Goal: Information Seeking & Learning: Learn about a topic

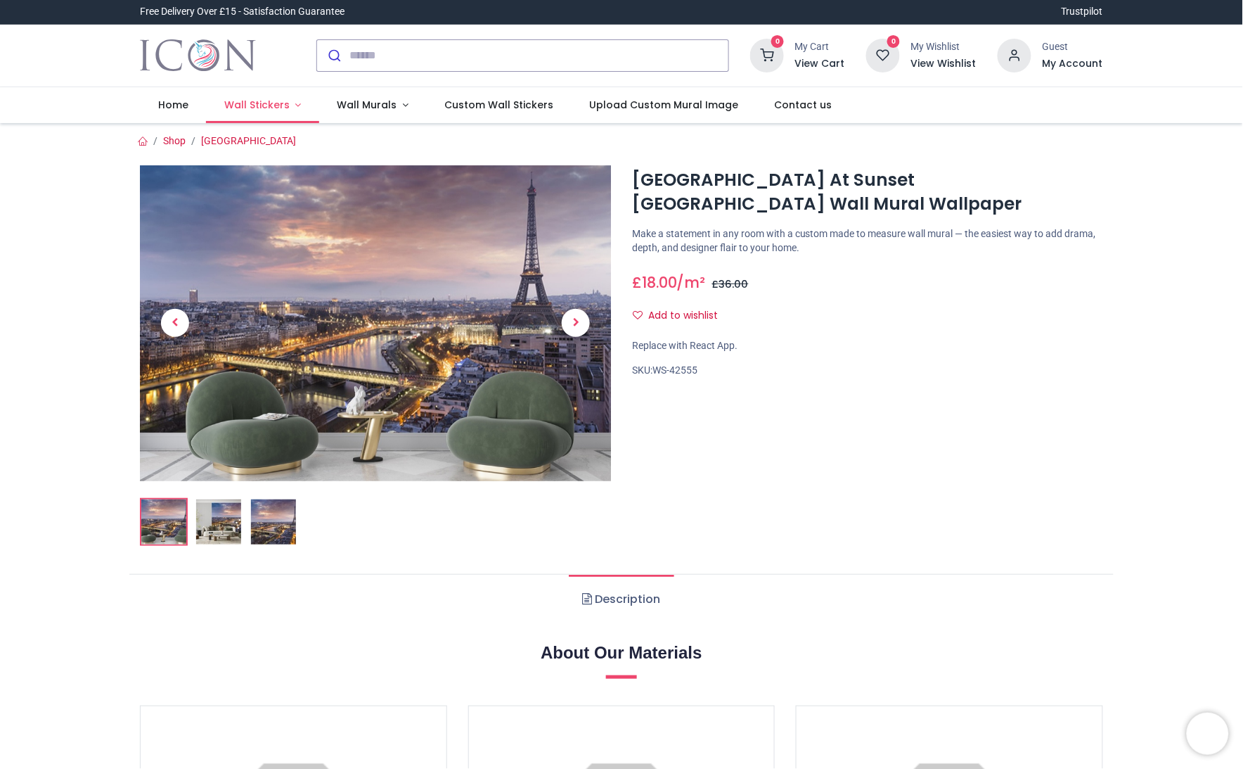
click at [274, 108] on span "Wall Stickers" at bounding box center [256, 105] width 65 height 14
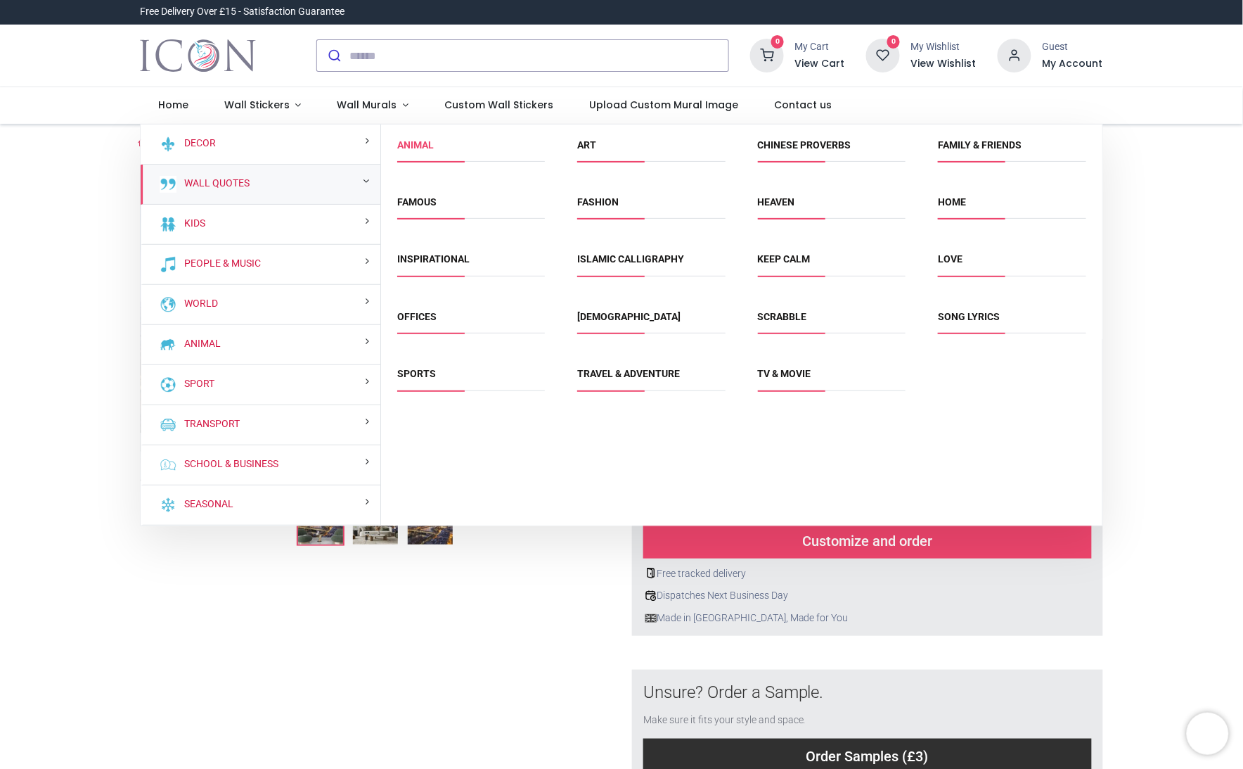
click at [413, 143] on link "Animal" at bounding box center [415, 144] width 37 height 11
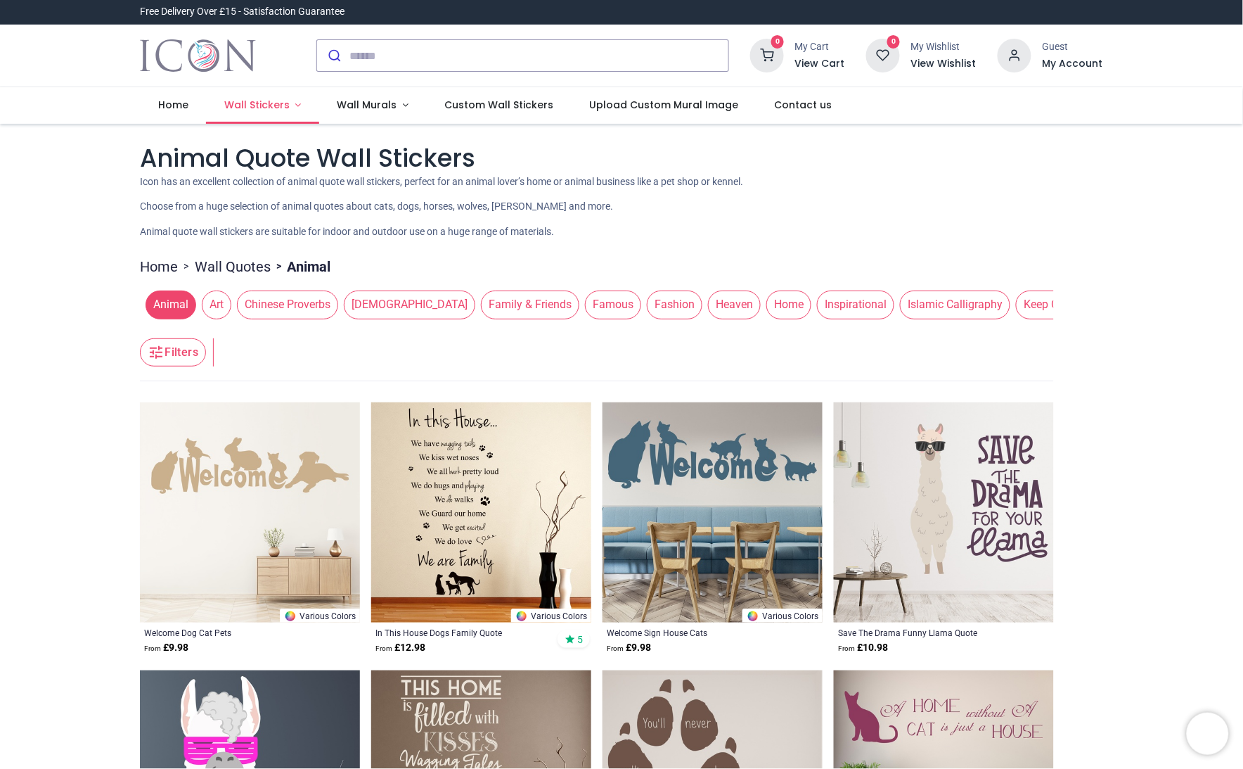
click at [297, 103] on link "Wall Stickers" at bounding box center [262, 105] width 113 height 37
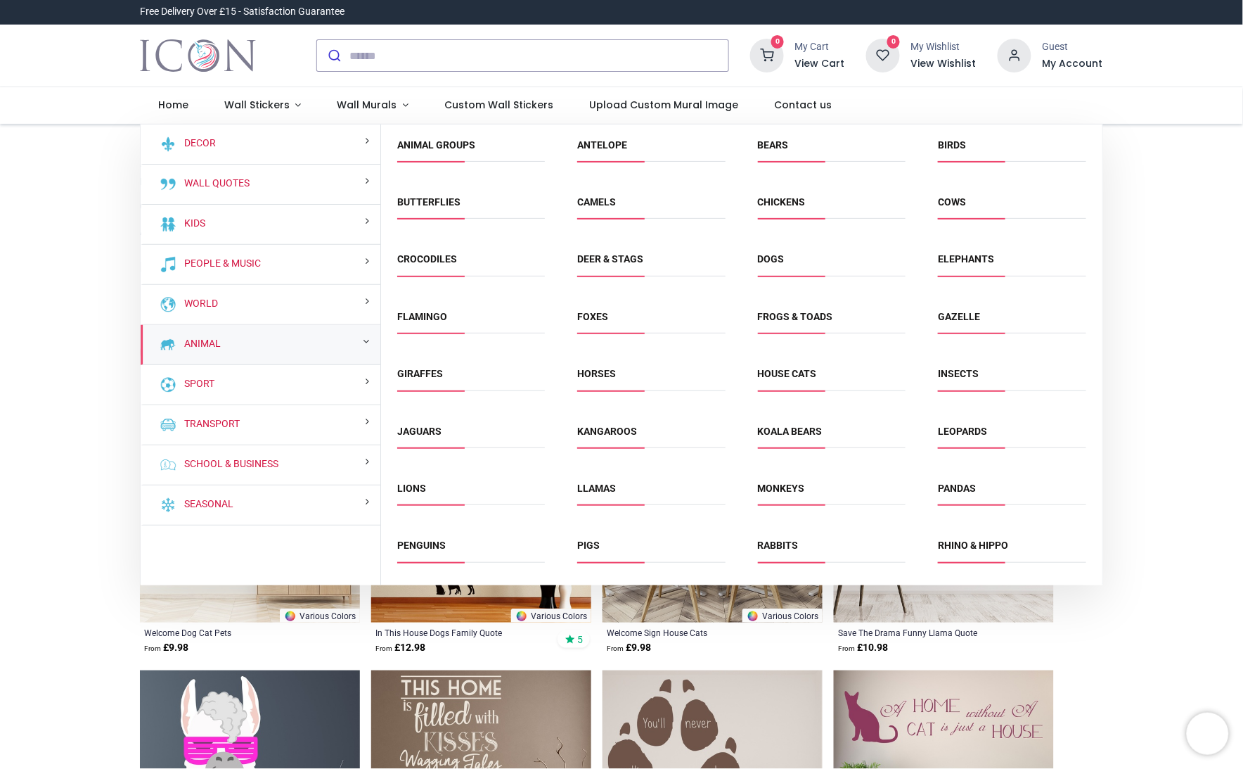
click at [366, 341] on small at bounding box center [366, 341] width 6 height 10
click at [212, 349] on link "Animal" at bounding box center [200, 344] width 42 height 14
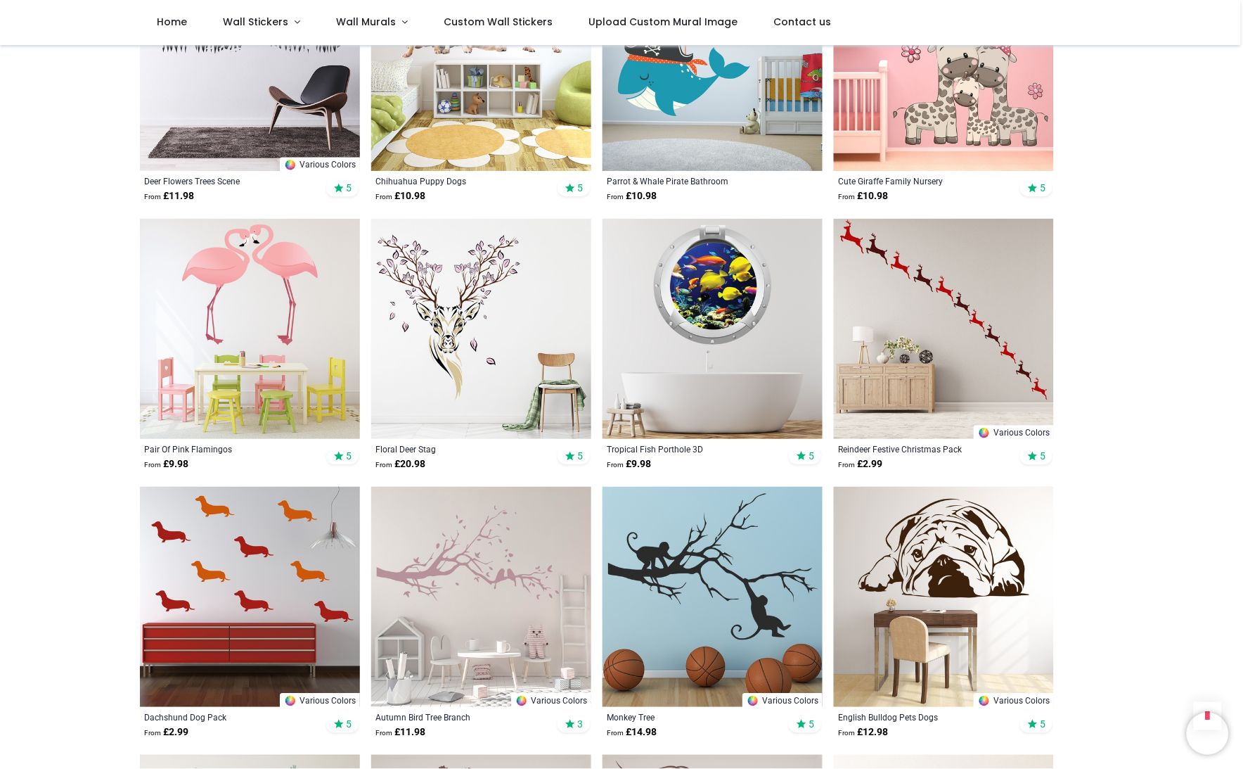
scroll to position [967, 0]
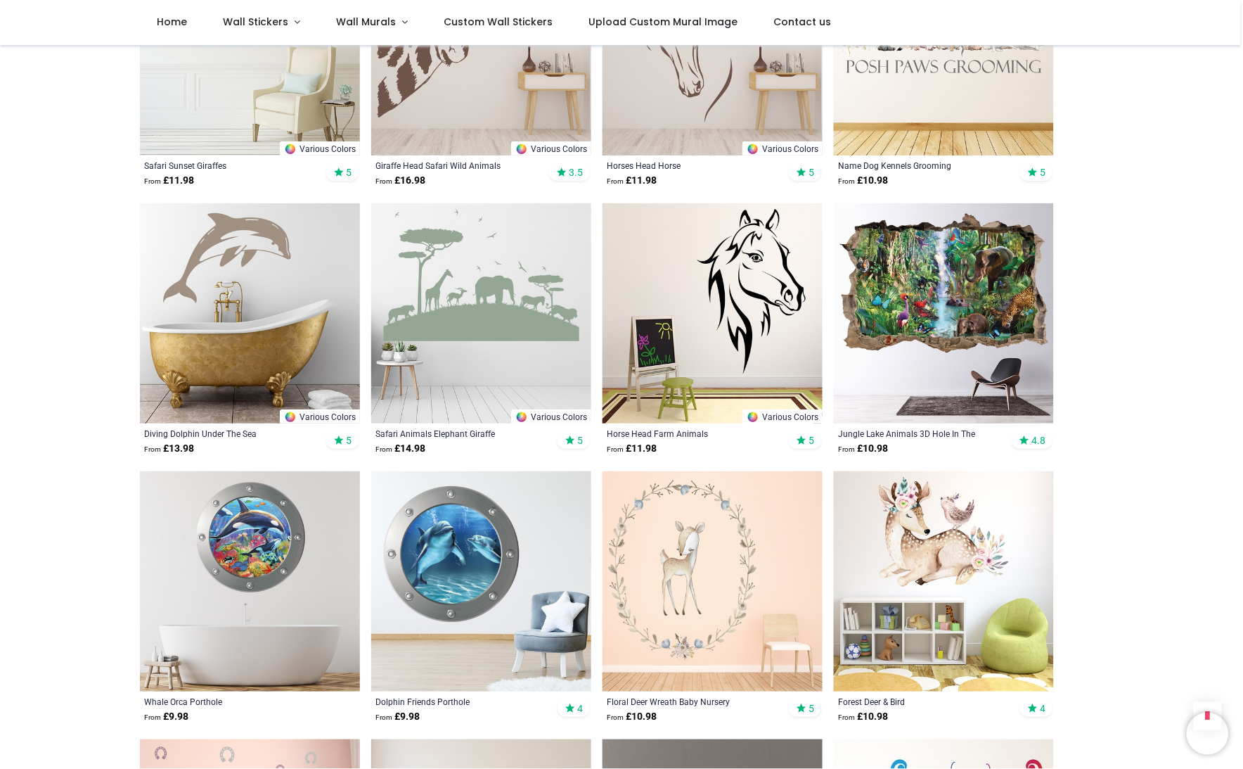
scroll to position [1758, 0]
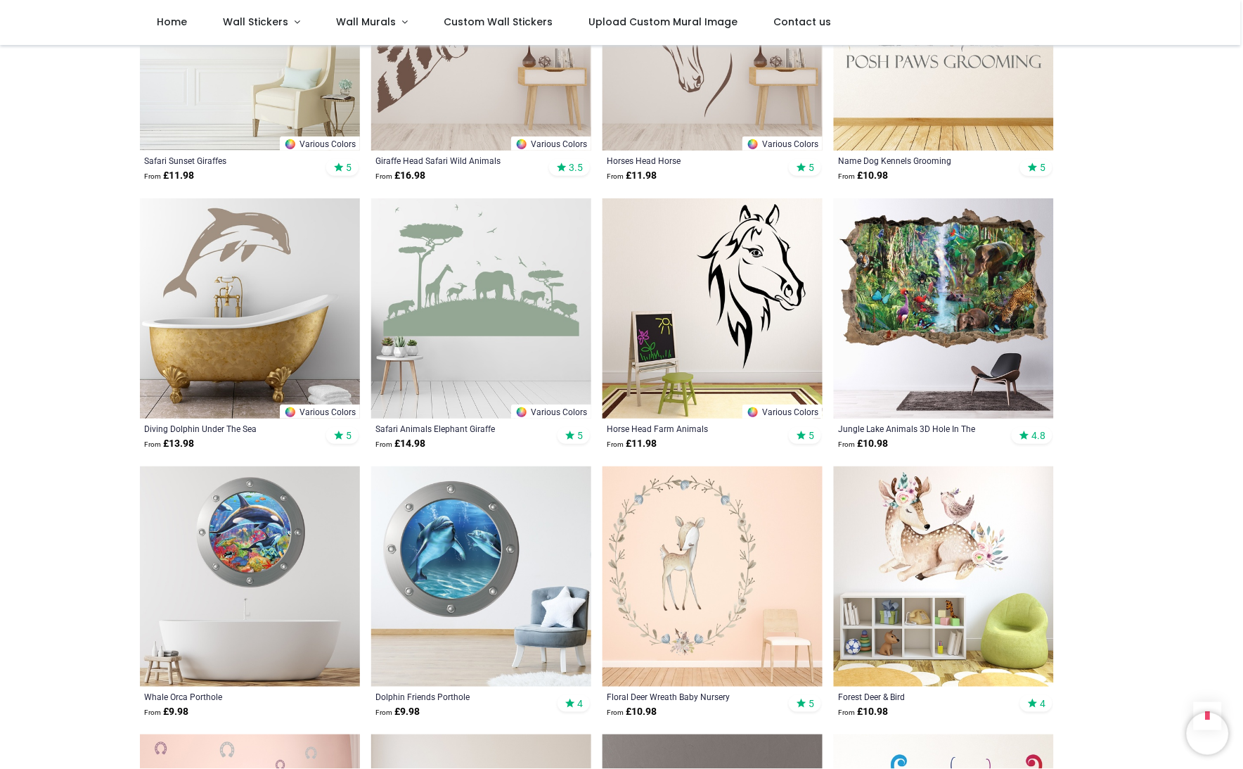
click at [912, 285] on img at bounding box center [944, 308] width 220 height 220
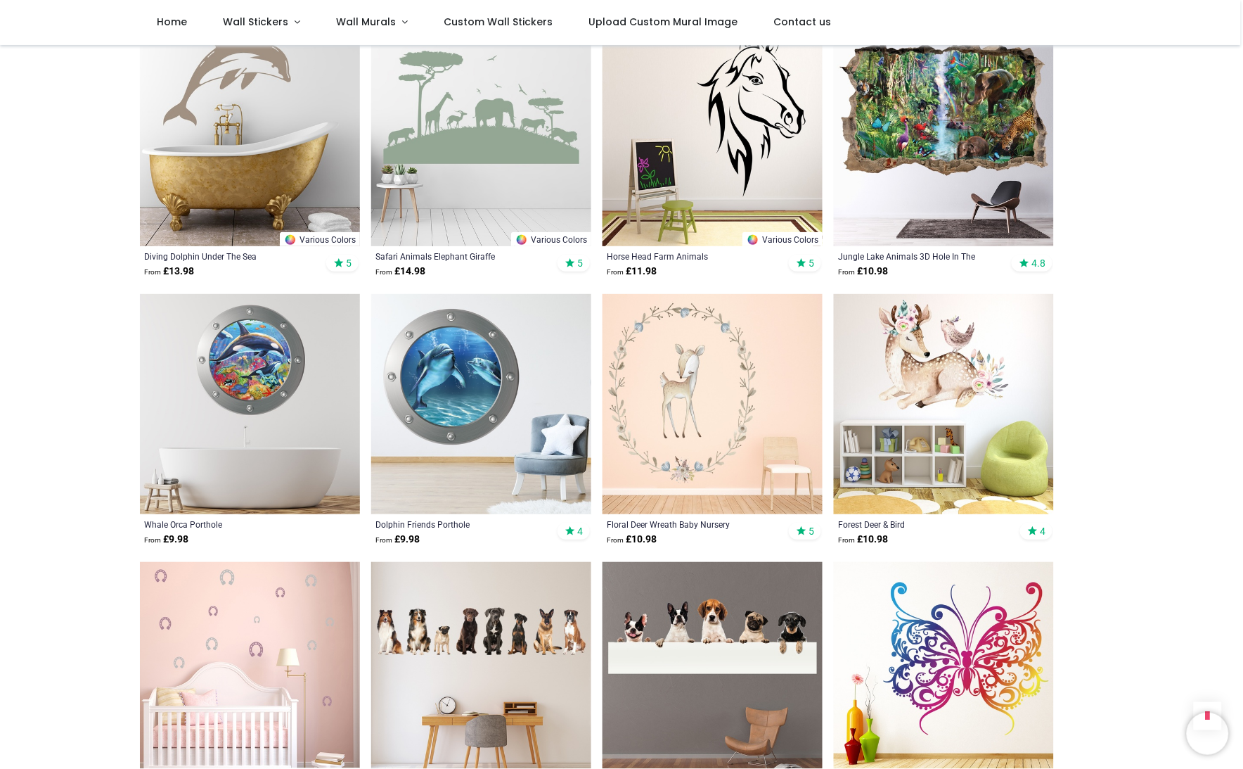
scroll to position [740, 0]
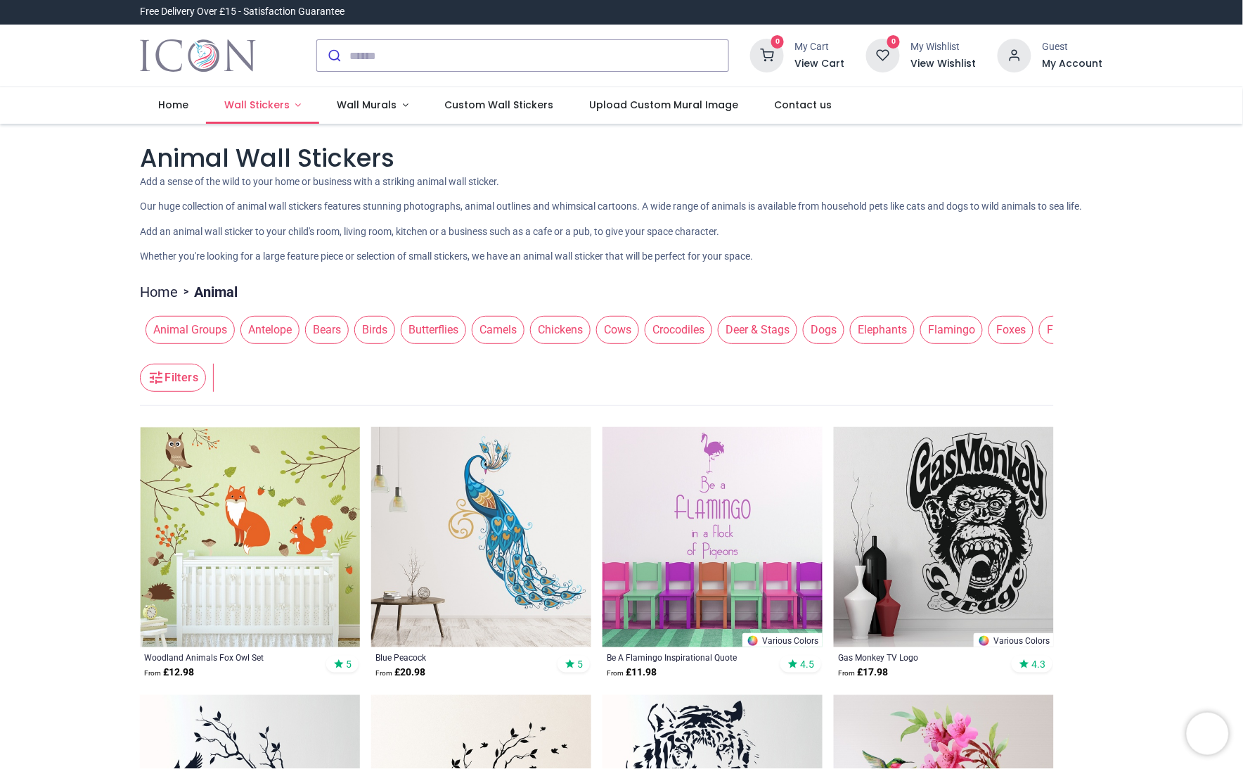
click at [297, 103] on link "Wall Stickers" at bounding box center [262, 105] width 113 height 37
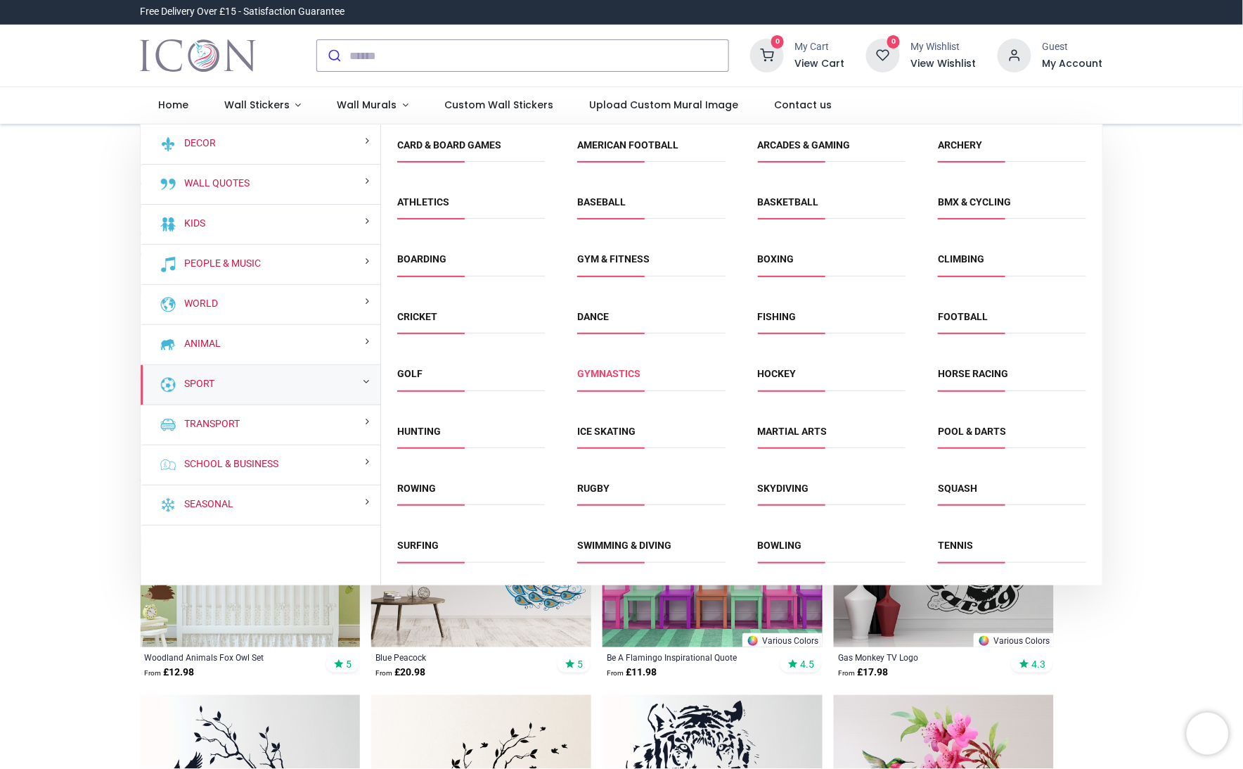
click at [608, 378] on link "Gymnastics" at bounding box center [609, 373] width 63 height 11
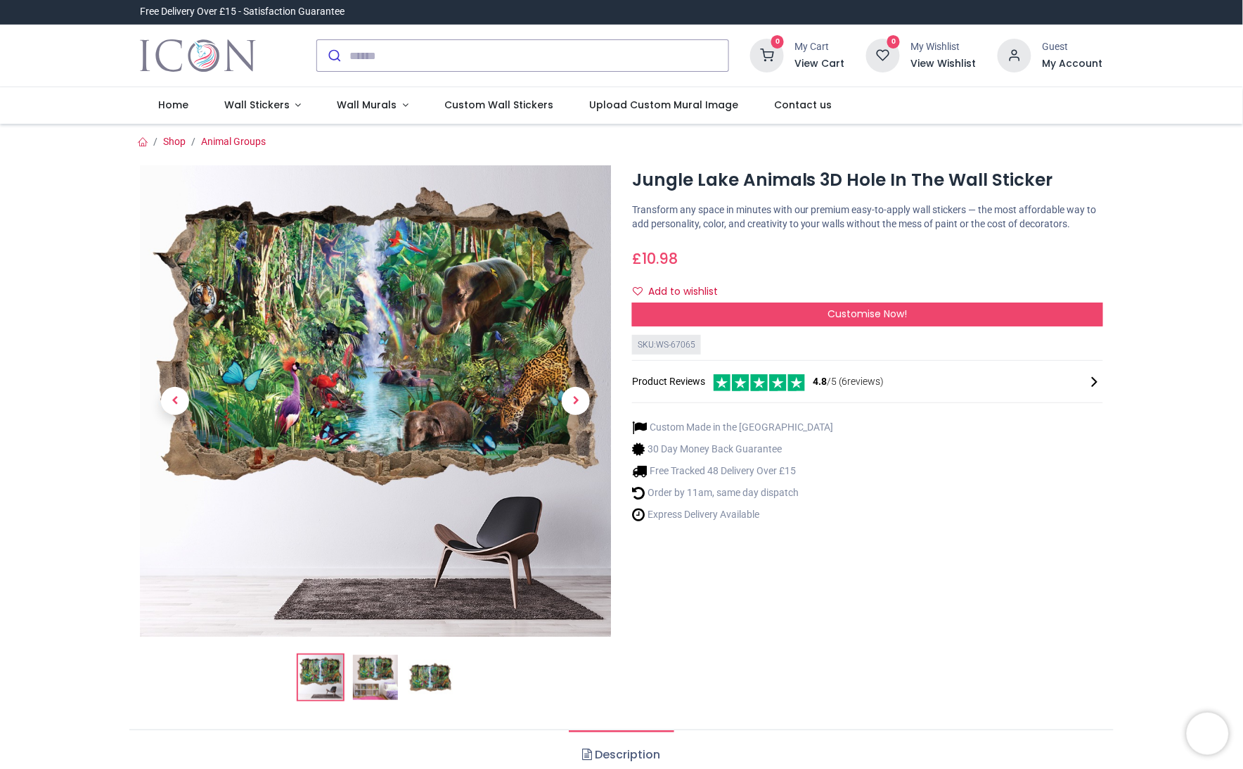
click at [378, 682] on img at bounding box center [375, 677] width 45 height 45
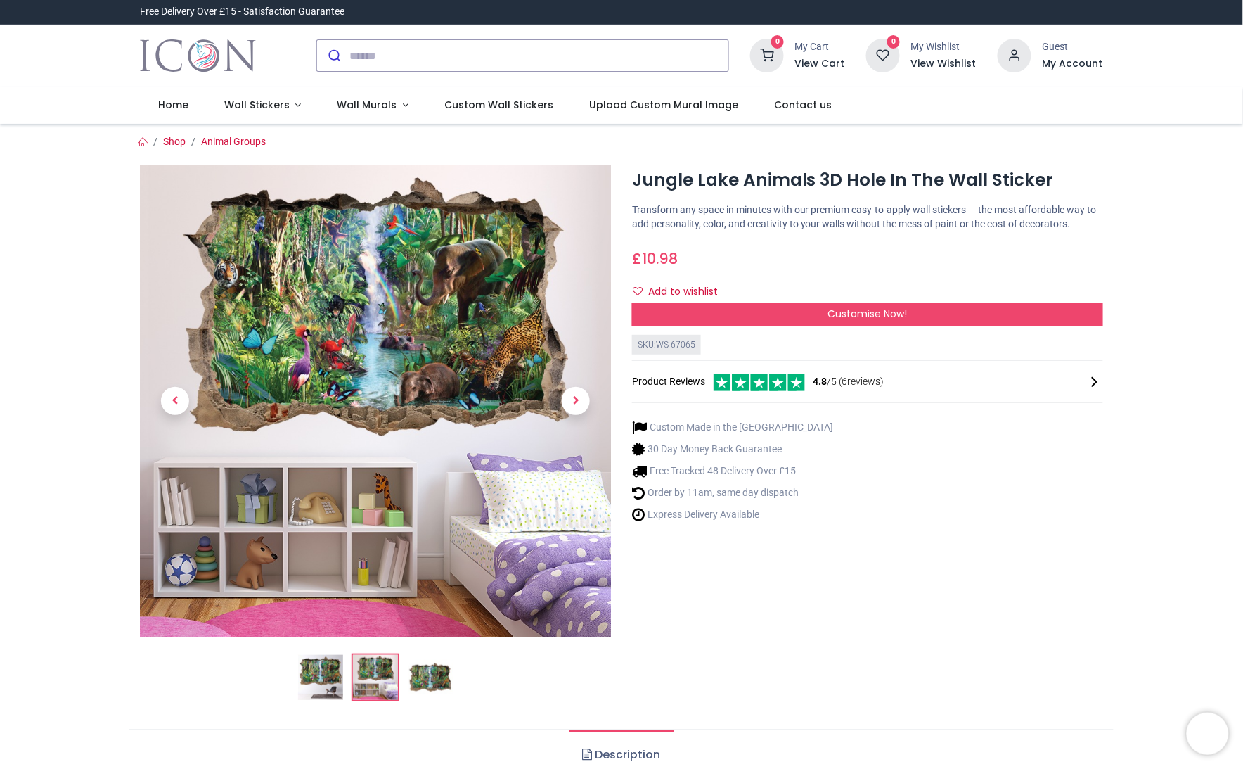
click at [328, 680] on img at bounding box center [320, 677] width 45 height 45
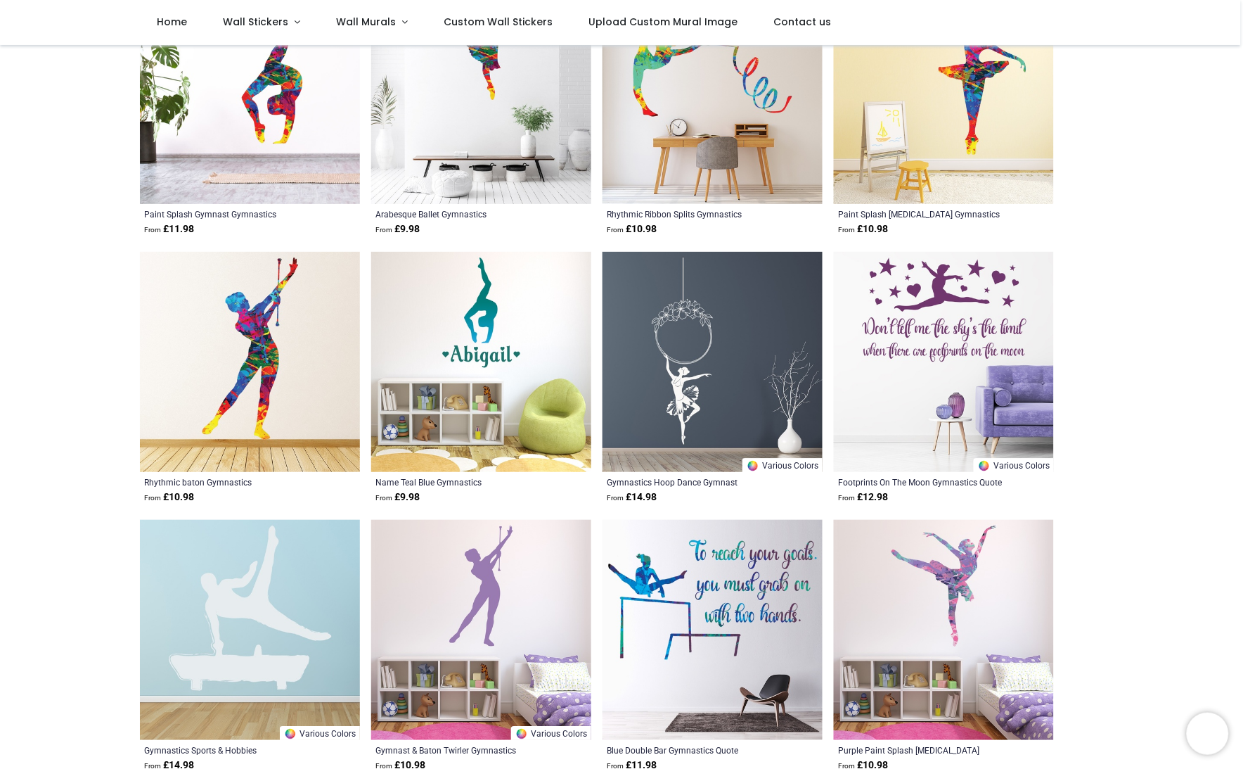
scroll to position [334, 0]
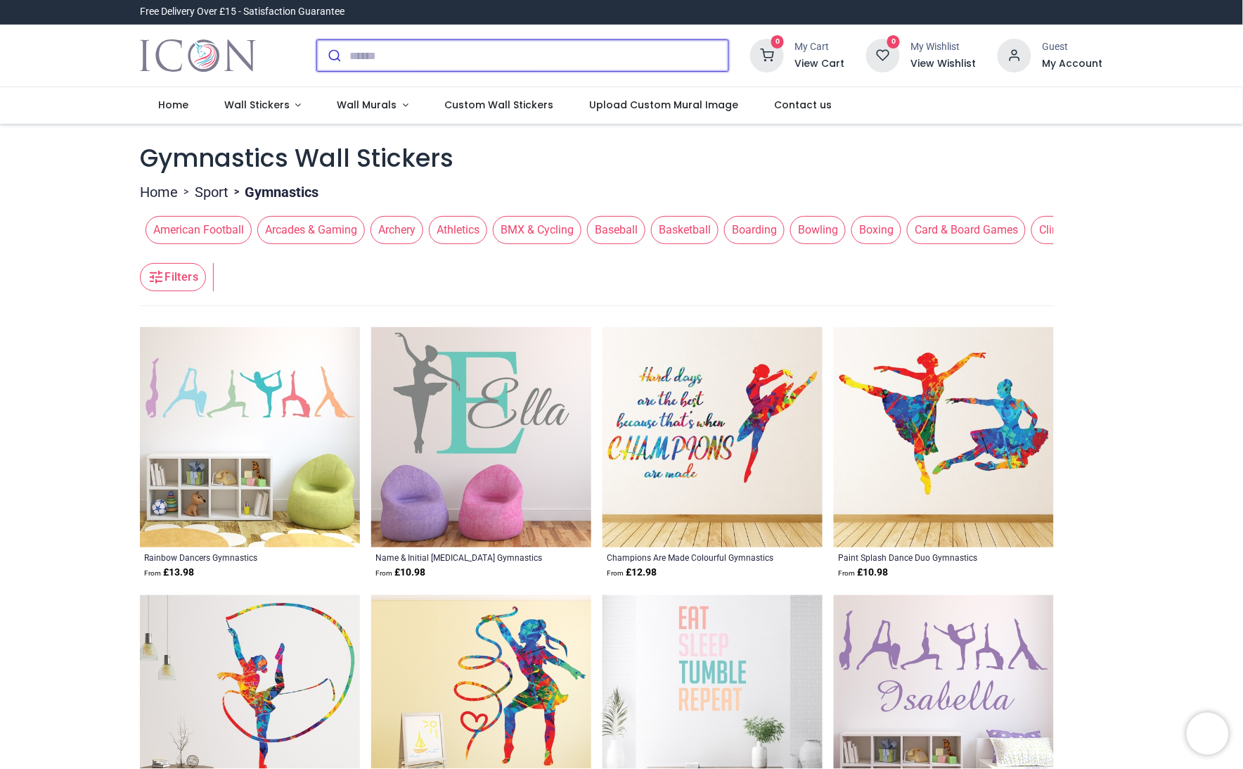
click at [387, 53] on input "search" at bounding box center [539, 55] width 378 height 31
type input "******"
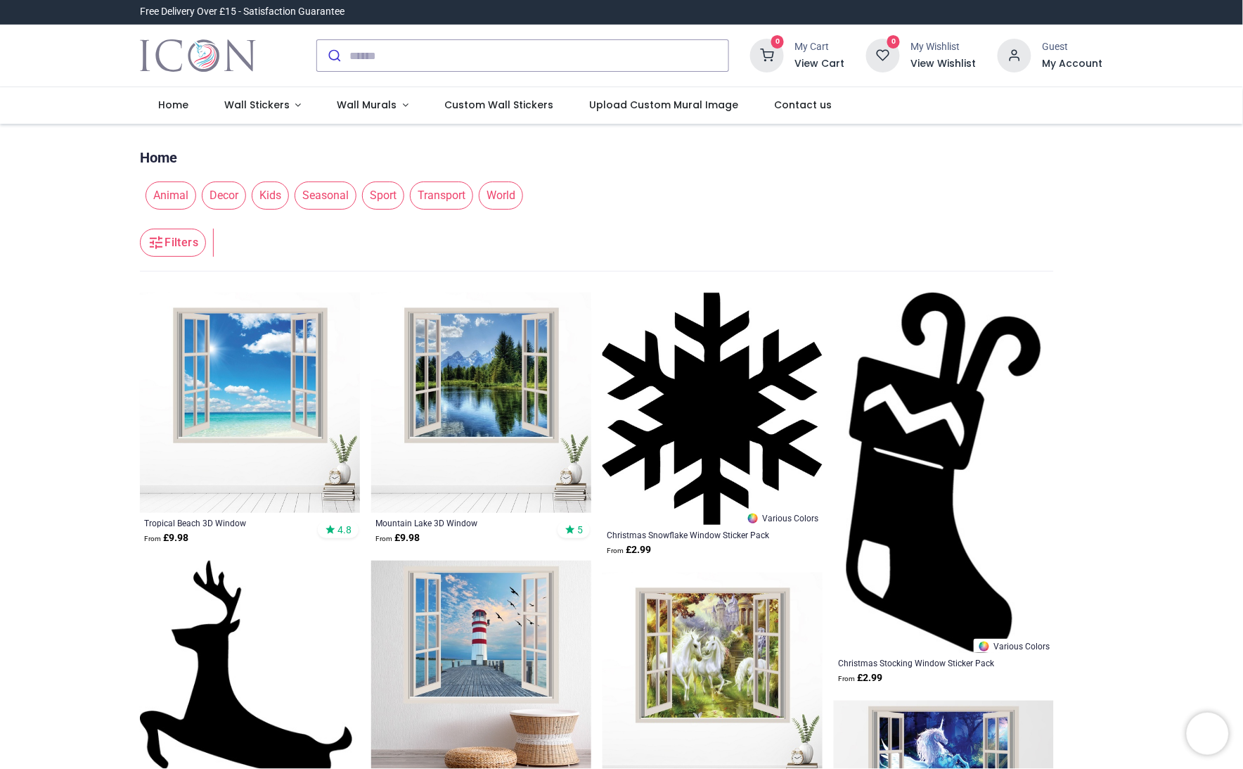
click at [431, 451] on img at bounding box center [481, 403] width 220 height 220
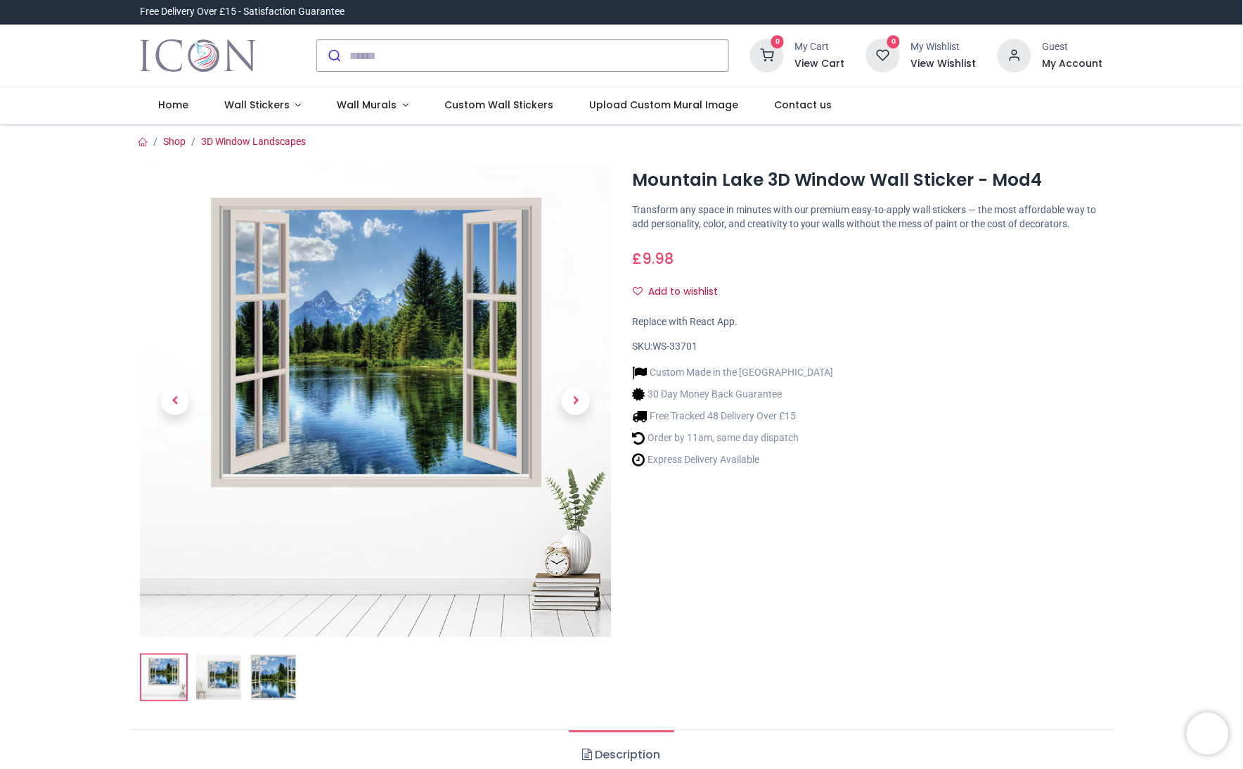
click at [219, 686] on img at bounding box center [218, 677] width 45 height 45
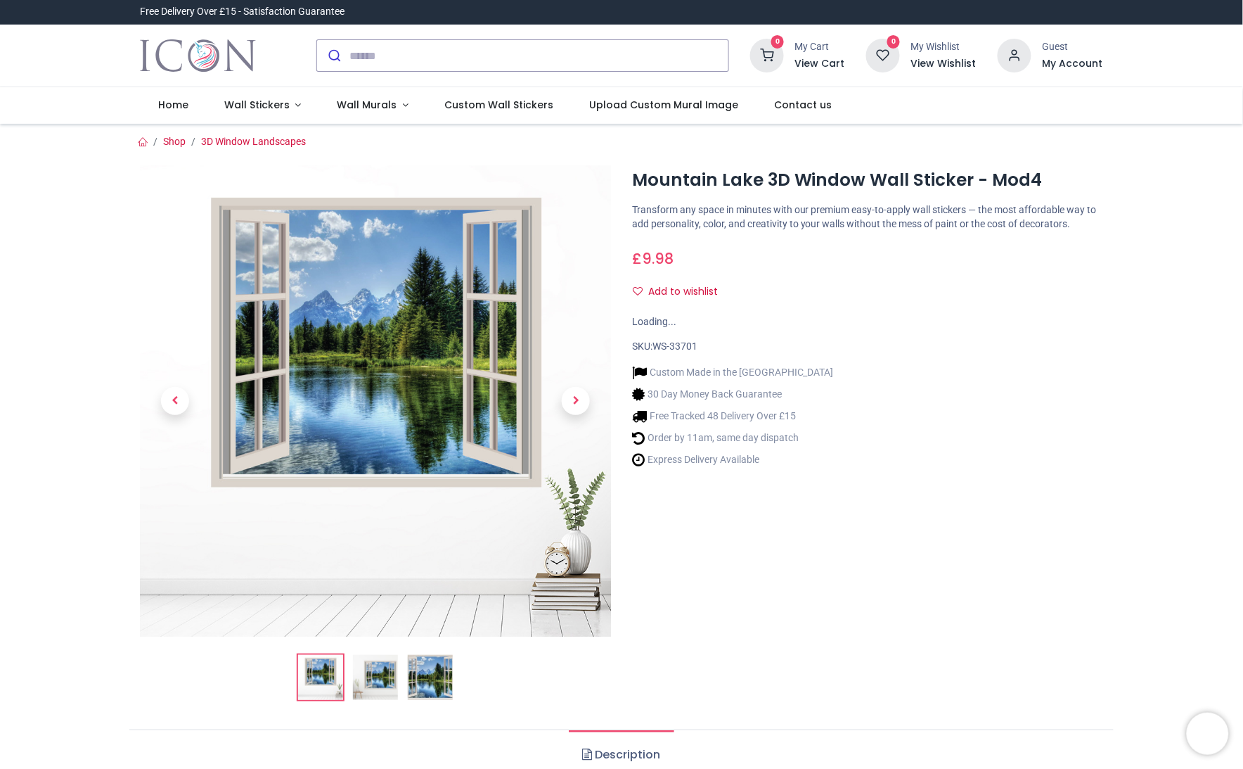
click at [432, 683] on img at bounding box center [430, 677] width 45 height 45
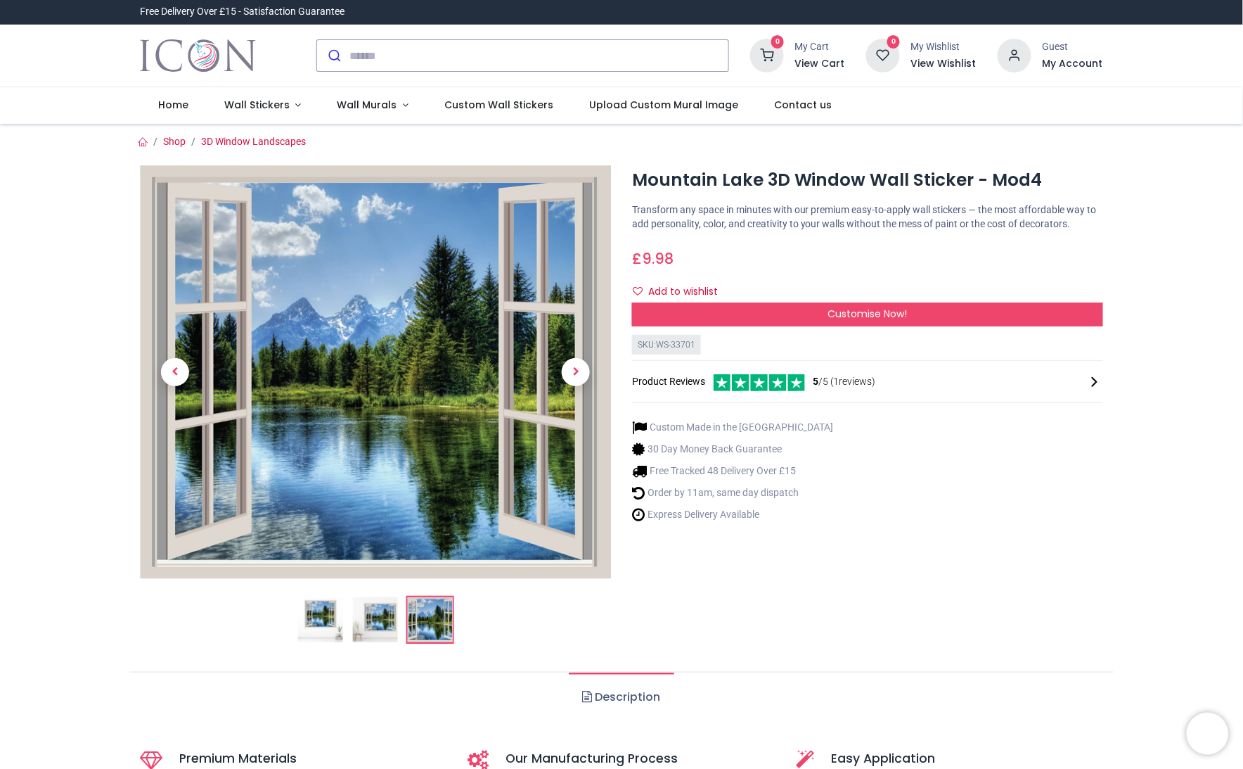
click at [325, 617] on img at bounding box center [320, 619] width 45 height 45
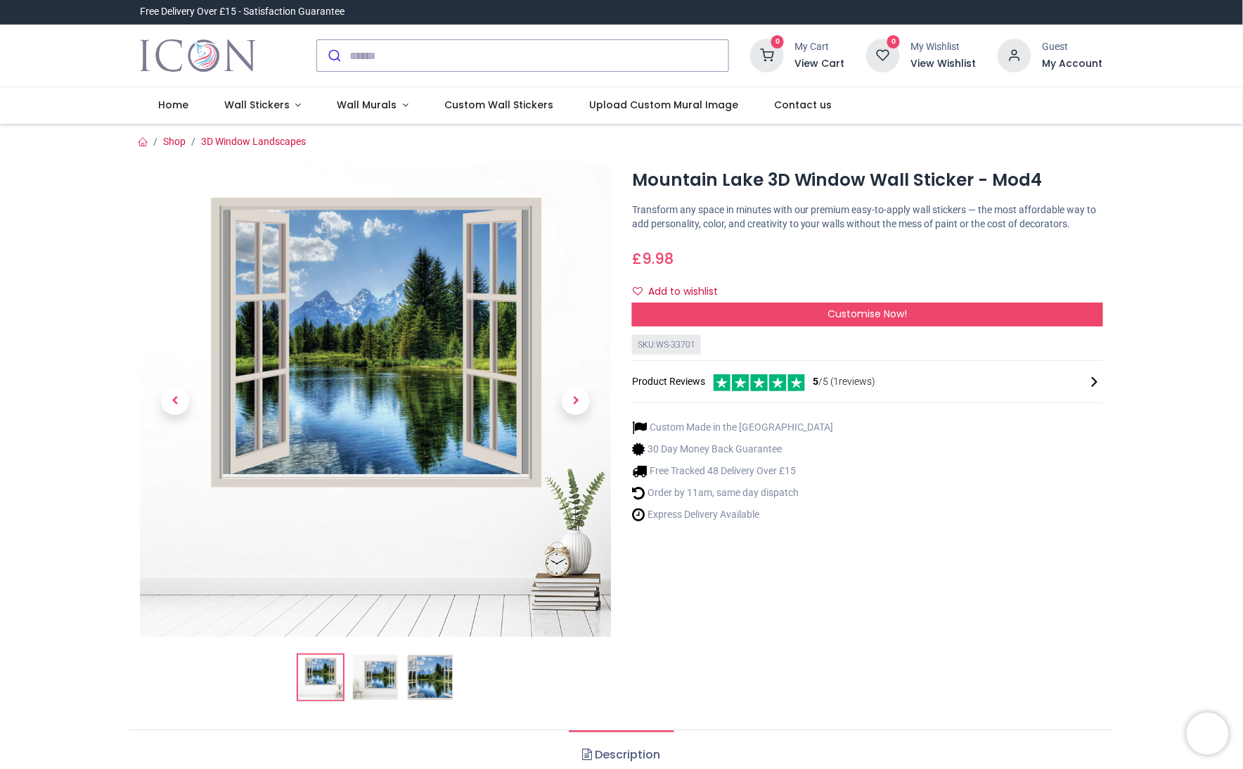
click at [373, 657] on img at bounding box center [375, 677] width 45 height 45
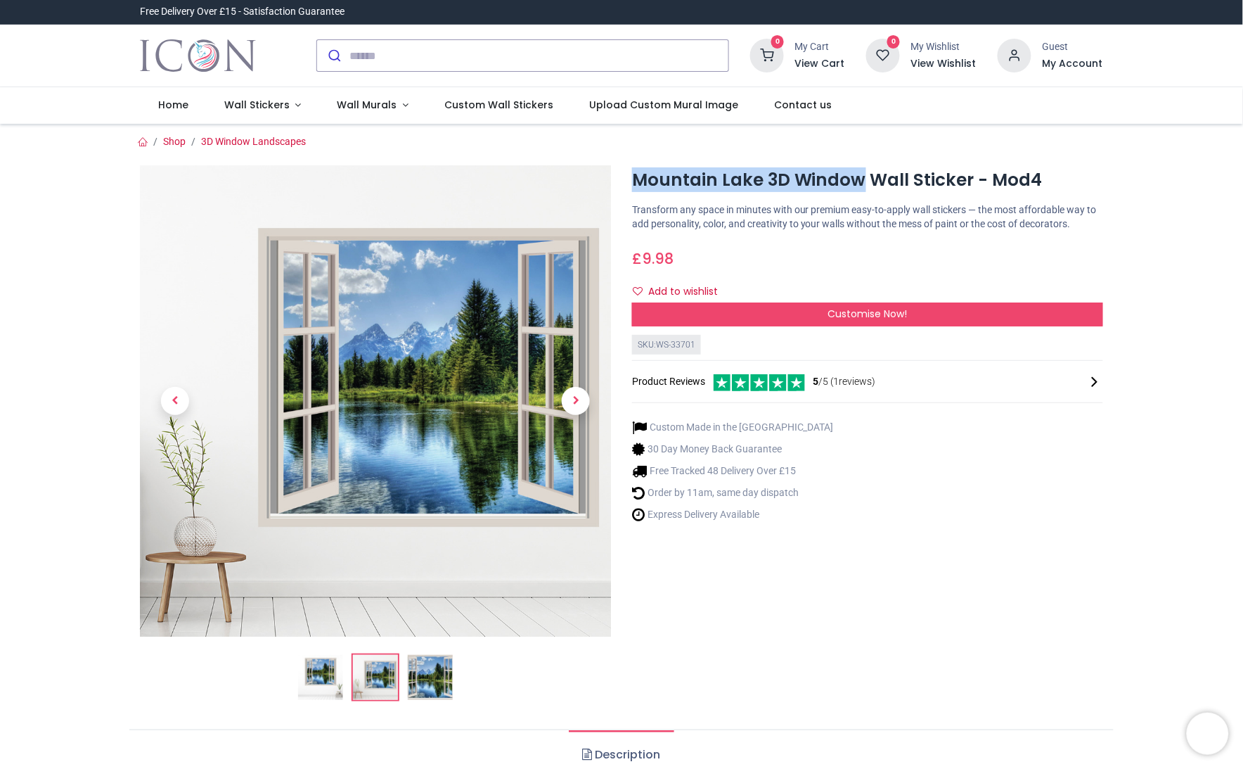
drag, startPoint x: 856, startPoint y: 183, endPoint x: 634, endPoint y: 188, distance: 222.3
click at [634, 188] on h1 "Mountain Lake 3D Window Wall Sticker - Mod4" at bounding box center [867, 180] width 471 height 24
drag, startPoint x: 646, startPoint y: 184, endPoint x: 661, endPoint y: 174, distance: 18.3
click at [652, 176] on h1 "Mountain Lake 3D Window Wall Sticker - Mod4" at bounding box center [867, 180] width 471 height 24
drag, startPoint x: 767, startPoint y: 181, endPoint x: 835, endPoint y: 181, distance: 67.5
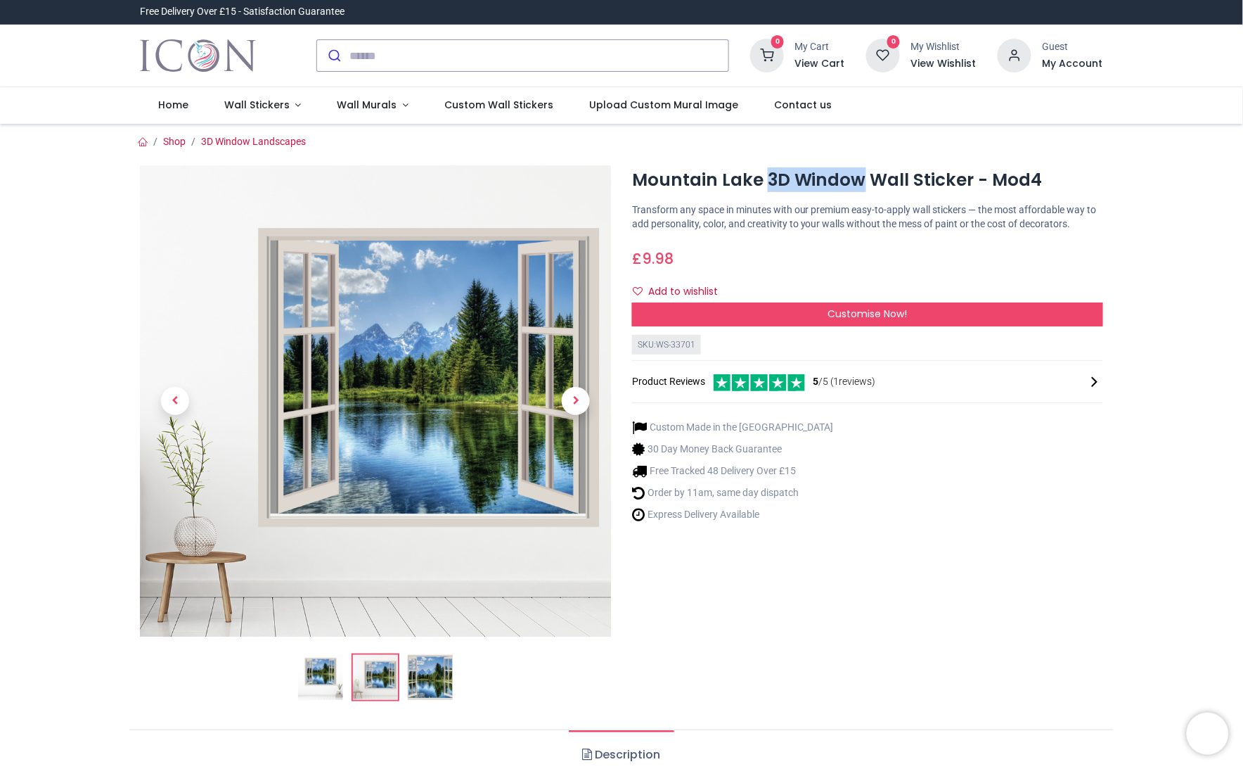
click at [859, 176] on h1 "Mountain Lake 3D Window Wall Sticker - Mod4" at bounding box center [867, 180] width 471 height 24
copy h1 "3D Window"
click at [950, 174] on h1 "Mountain Lake 3D Window Wall Sticker - Mod4" at bounding box center [867, 180] width 471 height 24
drag, startPoint x: 968, startPoint y: 180, endPoint x: 763, endPoint y: 186, distance: 205.4
click at [763, 186] on h1 "Mountain Lake 3D Window Wall Sticker - Mod4" at bounding box center [867, 180] width 471 height 24
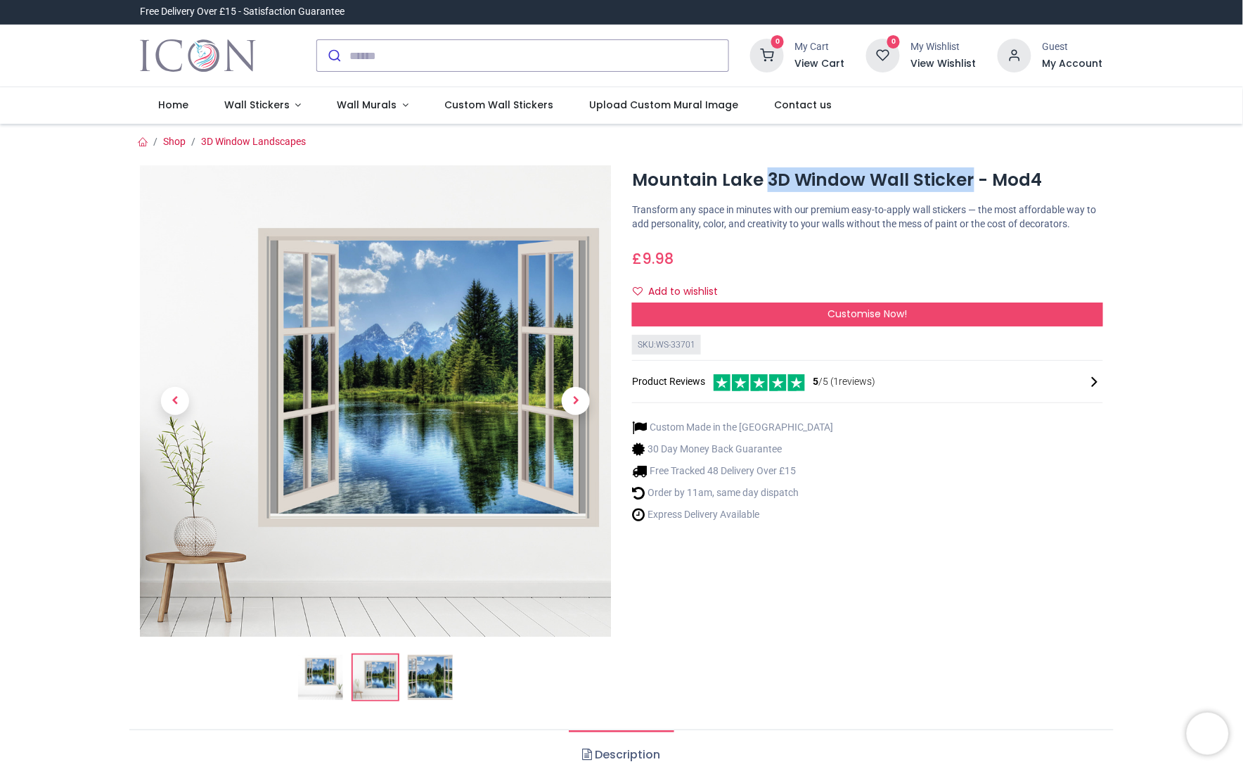
copy h1 "3D Window Wall Sticker"
